Goal: Task Accomplishment & Management: Manage account settings

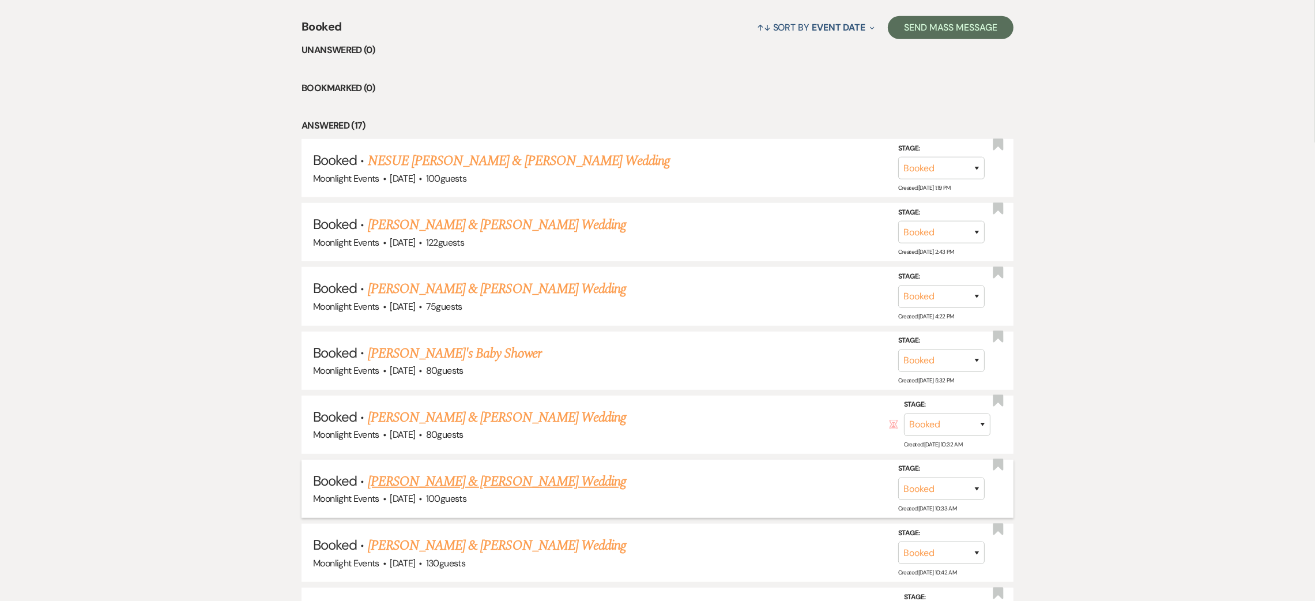
click at [516, 484] on link "[PERSON_NAME] & [PERSON_NAME] Wedding" at bounding box center [497, 481] width 258 height 21
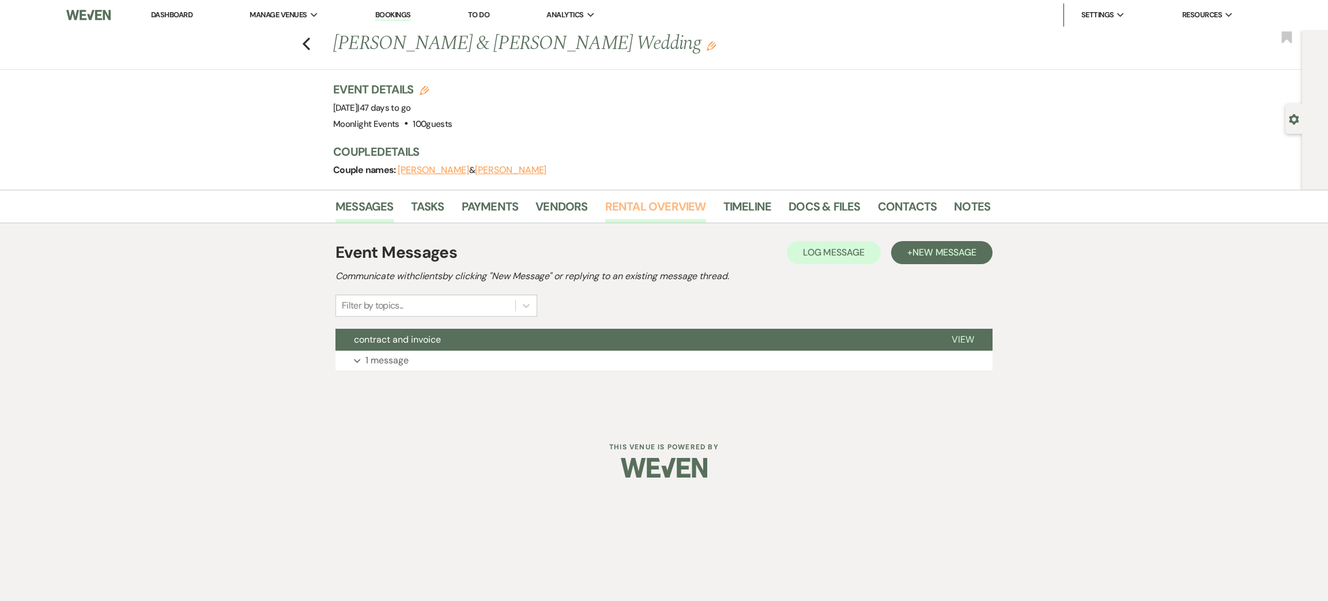
click at [649, 202] on link "Rental Overview" at bounding box center [655, 209] width 101 height 25
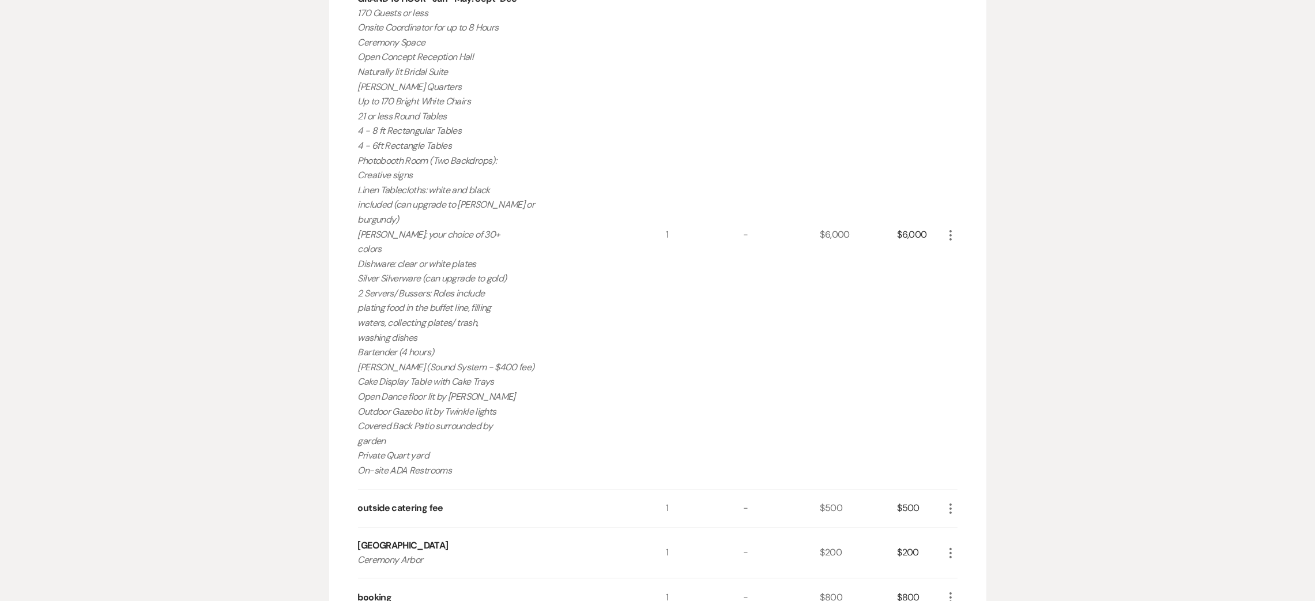
scroll to position [178, 0]
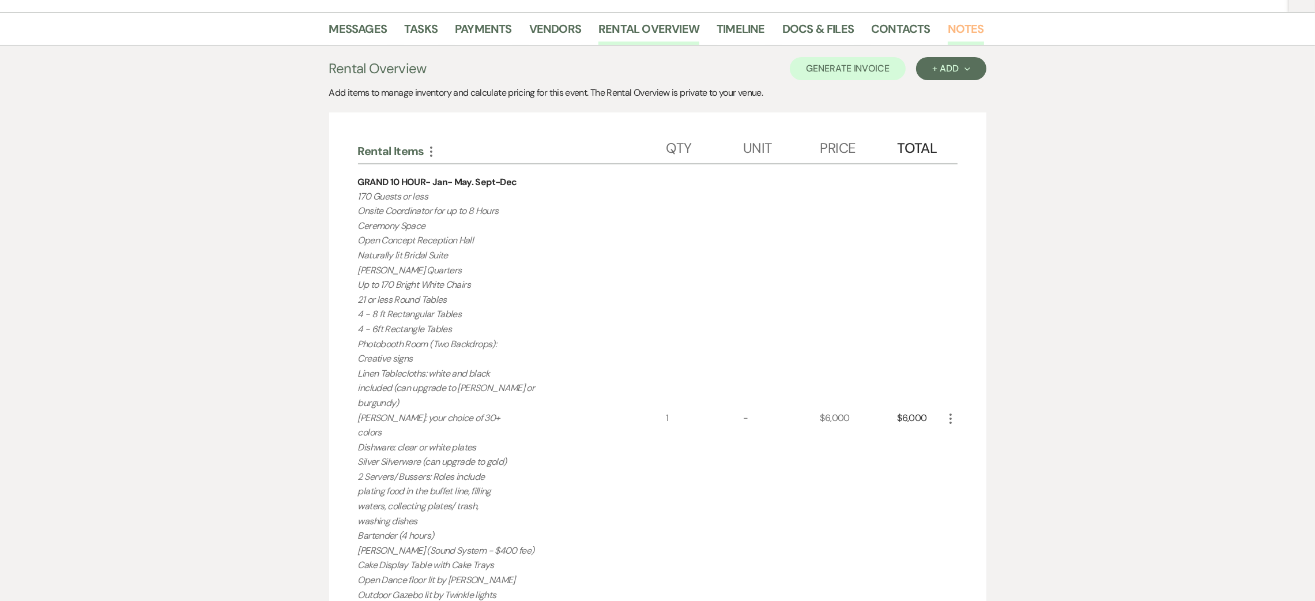
click at [959, 24] on link "Notes" at bounding box center [966, 32] width 36 height 25
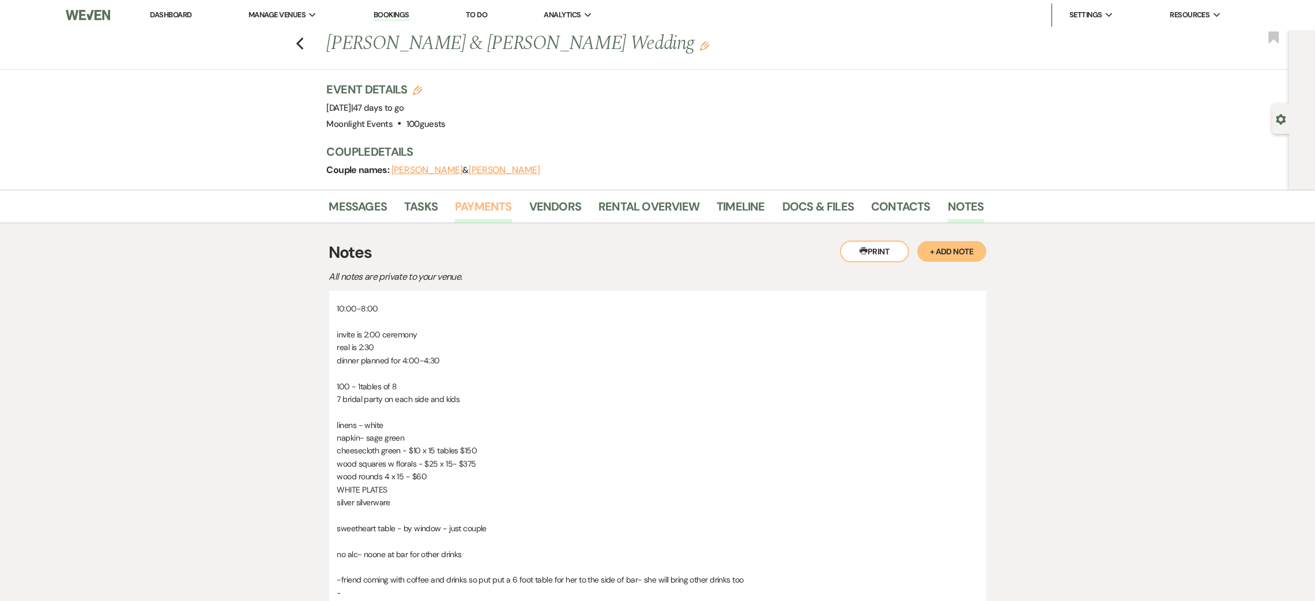
click at [471, 208] on link "Payments" at bounding box center [483, 209] width 57 height 25
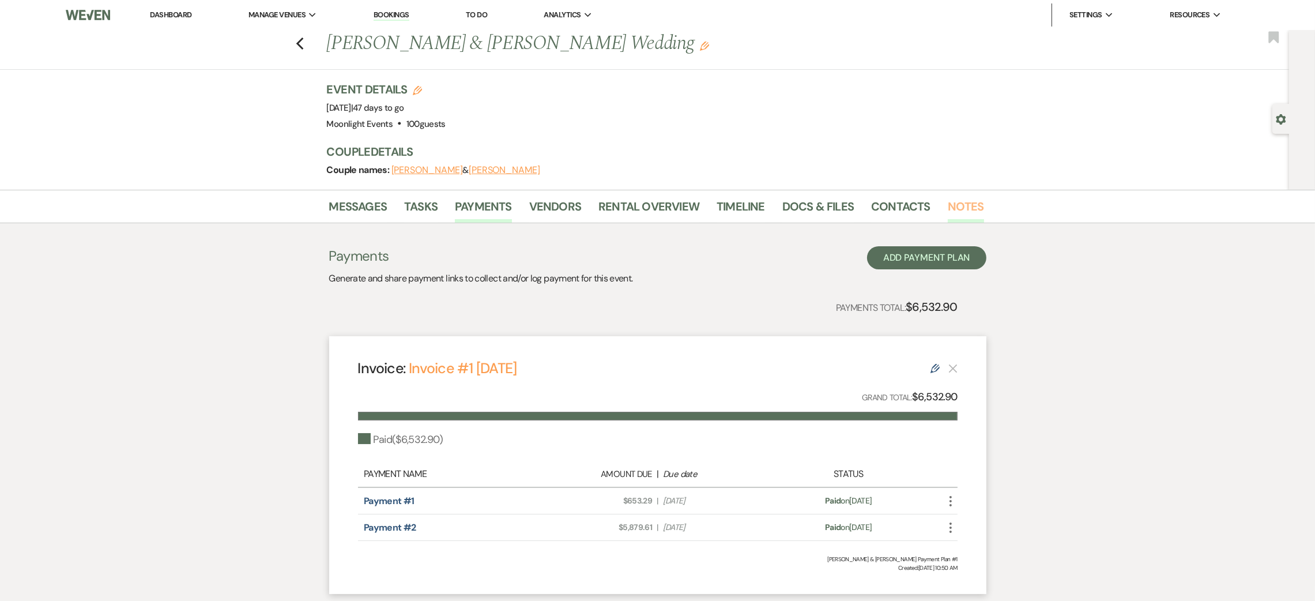
click at [974, 218] on link "Notes" at bounding box center [966, 209] width 36 height 25
